Goal: Check status: Check status

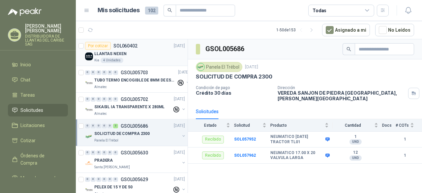
click at [151, 55] on div "LLANTAS NEXEN" at bounding box center [139, 54] width 91 height 8
